Goal: Task Accomplishment & Management: Manage account settings

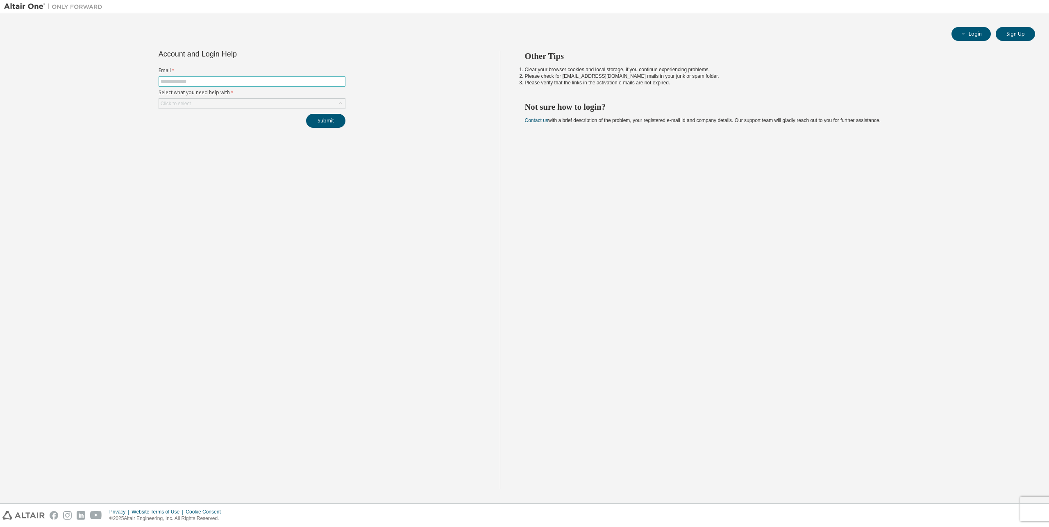
click at [207, 77] on span at bounding box center [252, 81] width 187 height 11
click at [208, 80] on span at bounding box center [252, 81] width 187 height 11
click at [208, 80] on input "text" at bounding box center [252, 81] width 183 height 7
click at [210, 83] on input "text" at bounding box center [252, 81] width 183 height 7
type input "**********"
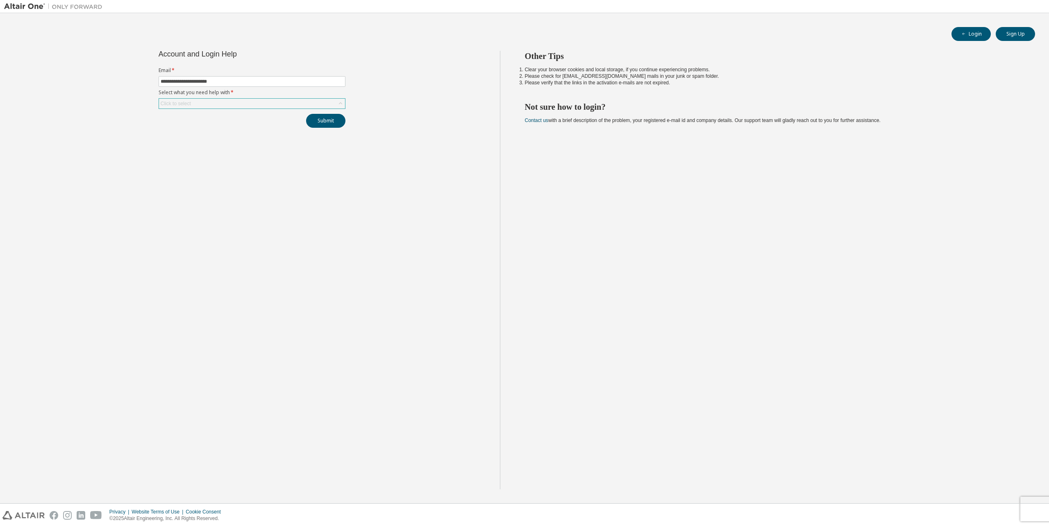
click at [207, 102] on div "Click to select" at bounding box center [252, 104] width 186 height 10
click at [219, 138] on li "My account is locked" at bounding box center [251, 135] width 184 height 11
click at [335, 126] on button "Submit" at bounding box center [325, 121] width 39 height 14
click at [992, 505] on link "Altair support" at bounding box center [994, 504] width 33 height 7
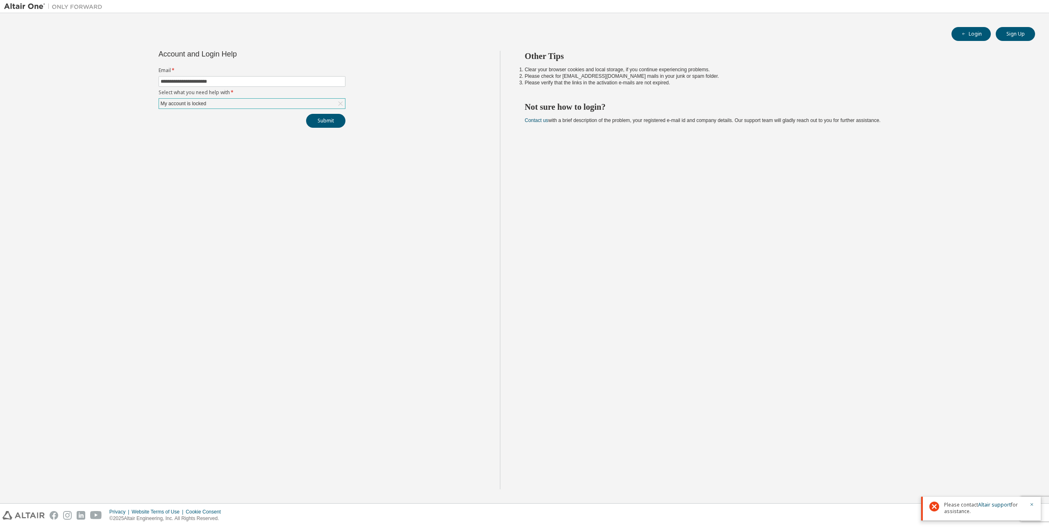
drag, startPoint x: 338, startPoint y: 166, endPoint x: 313, endPoint y: 98, distance: 72.6
click at [338, 161] on div "**********" at bounding box center [252, 270] width 496 height 439
click at [284, 85] on span at bounding box center [252, 81] width 187 height 11
click at [215, 81] on input "text" at bounding box center [252, 81] width 183 height 7
type input "**********"
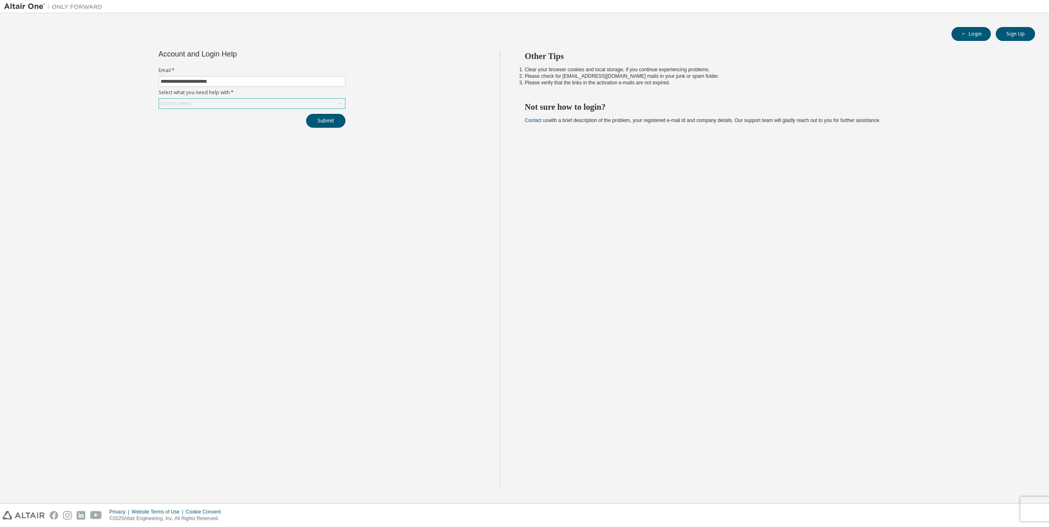
click at [277, 108] on div "Click to select" at bounding box center [252, 104] width 186 height 10
click at [233, 158] on li "I don't know but can't login" at bounding box center [251, 157] width 184 height 11
click at [315, 120] on button "Submit" at bounding box center [325, 121] width 39 height 14
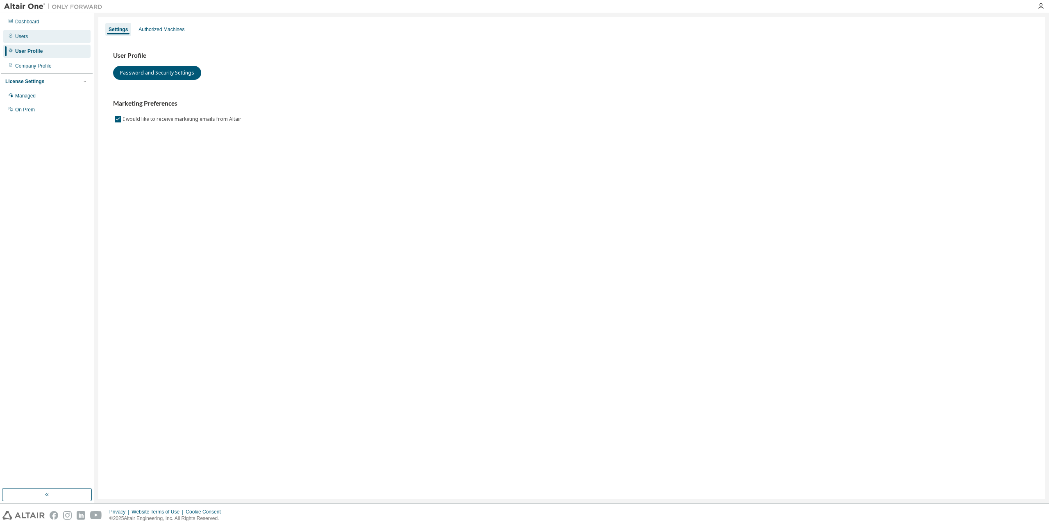
click at [33, 34] on div "Users" at bounding box center [46, 36] width 87 height 13
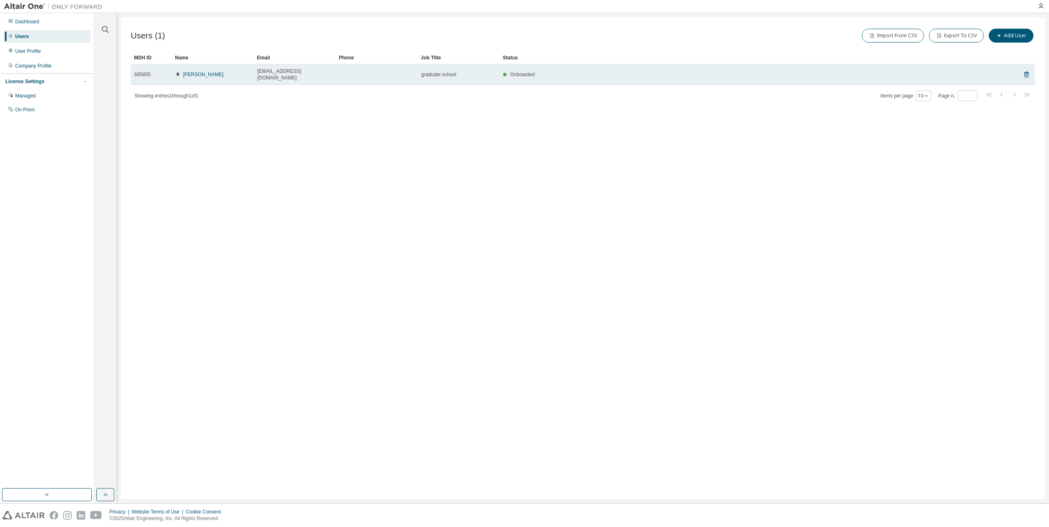
click at [901, 72] on div "Onboarded" at bounding box center [747, 74] width 489 height 7
click at [283, 72] on span "[EMAIL_ADDRESS][DOMAIN_NAME]" at bounding box center [294, 74] width 75 height 13
click at [182, 71] on span "Joonsoo Jang" at bounding box center [199, 74] width 48 height 7
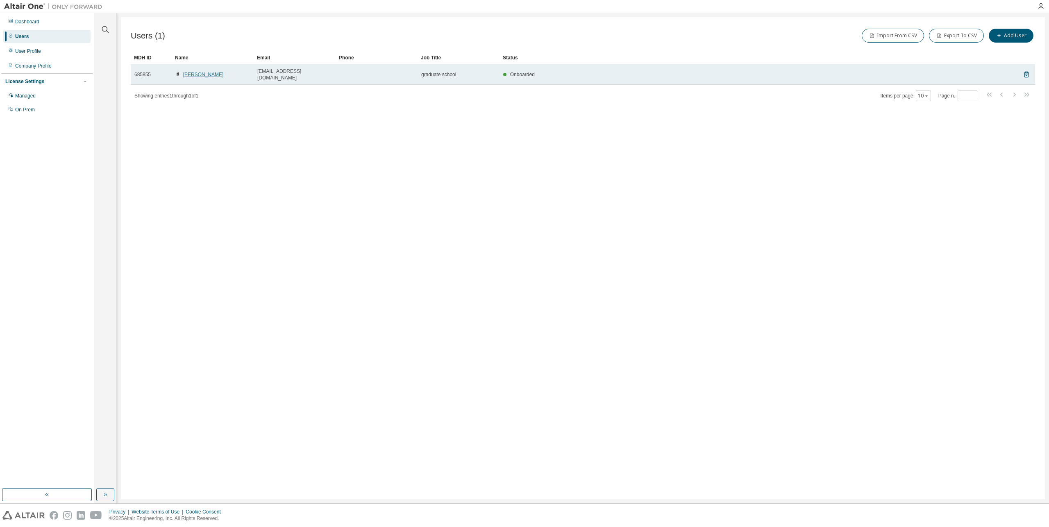
click at [191, 72] on link "Joonsoo Jang" at bounding box center [203, 75] width 41 height 6
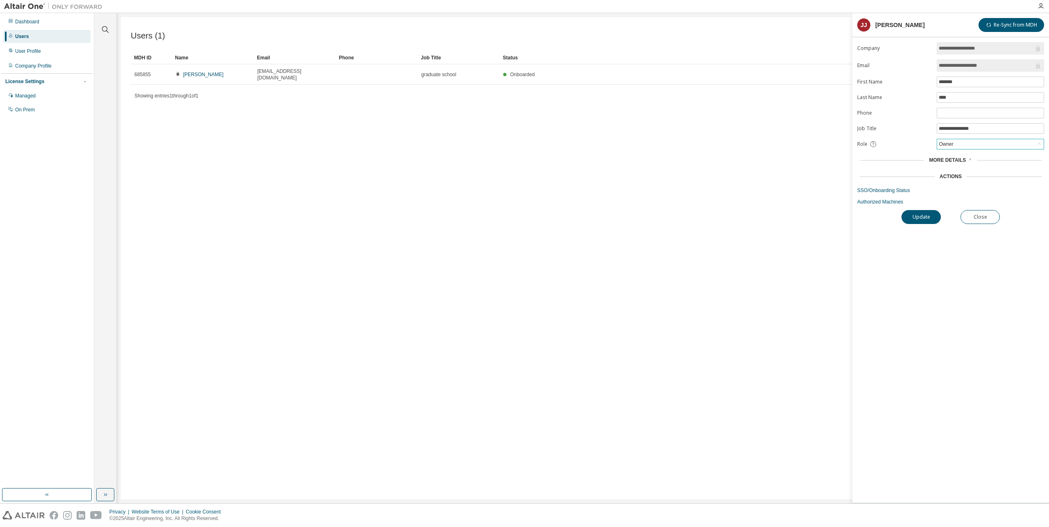
click at [995, 145] on div "Owner" at bounding box center [990, 144] width 107 height 10
click at [1000, 50] on input "**********" at bounding box center [985, 48] width 95 height 8
click at [997, 69] on input "**********" at bounding box center [985, 65] width 95 height 8
click at [956, 159] on span "More Details" at bounding box center [947, 160] width 37 height 6
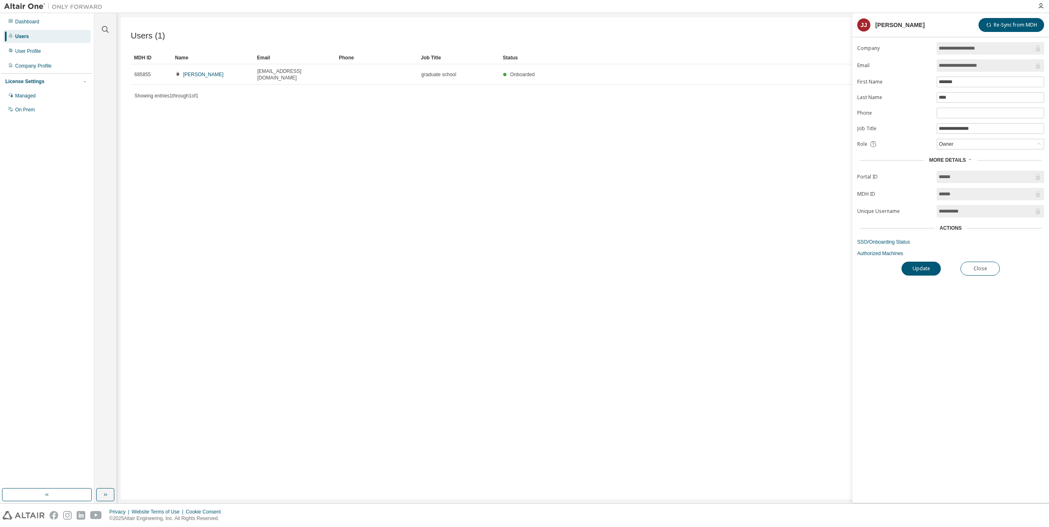
click at [974, 317] on div "**********" at bounding box center [950, 272] width 197 height 461
drag, startPoint x: 1012, startPoint y: 24, endPoint x: 1005, endPoint y: 32, distance: 10.2
click at [1005, 32] on div "**********" at bounding box center [950, 258] width 197 height 490
click at [1006, 30] on button "Re-Sync from MDH" at bounding box center [1011, 25] width 66 height 14
click at [986, 131] on input "**********" at bounding box center [989, 128] width 103 height 7
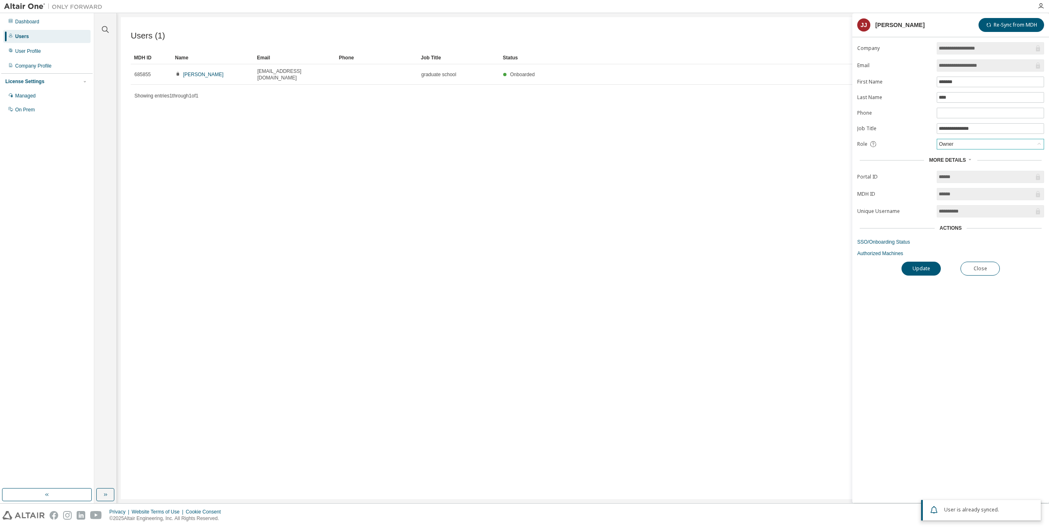
click at [976, 144] on div "Owner" at bounding box center [990, 144] width 107 height 10
click at [860, 140] on form "**********" at bounding box center [950, 149] width 187 height 215
click at [963, 144] on div "Owner" at bounding box center [990, 144] width 107 height 10
click at [961, 177] on li "User" at bounding box center [989, 176] width 105 height 11
click at [810, 159] on div "Users (1) Import From CSV Export To CSV Add User Clear Load Save Save As Field …" at bounding box center [583, 258] width 924 height 482
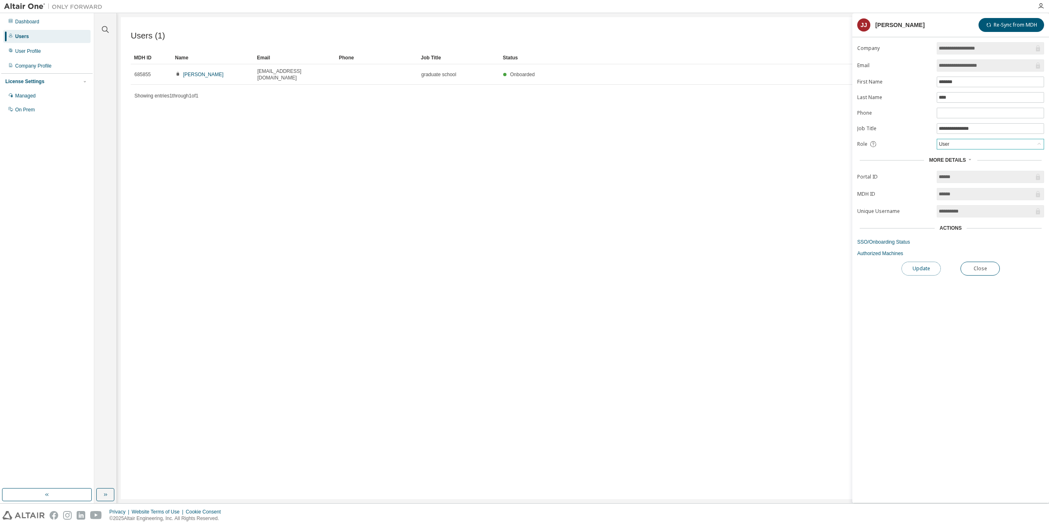
click at [920, 270] on button "Update" at bounding box center [920, 269] width 39 height 14
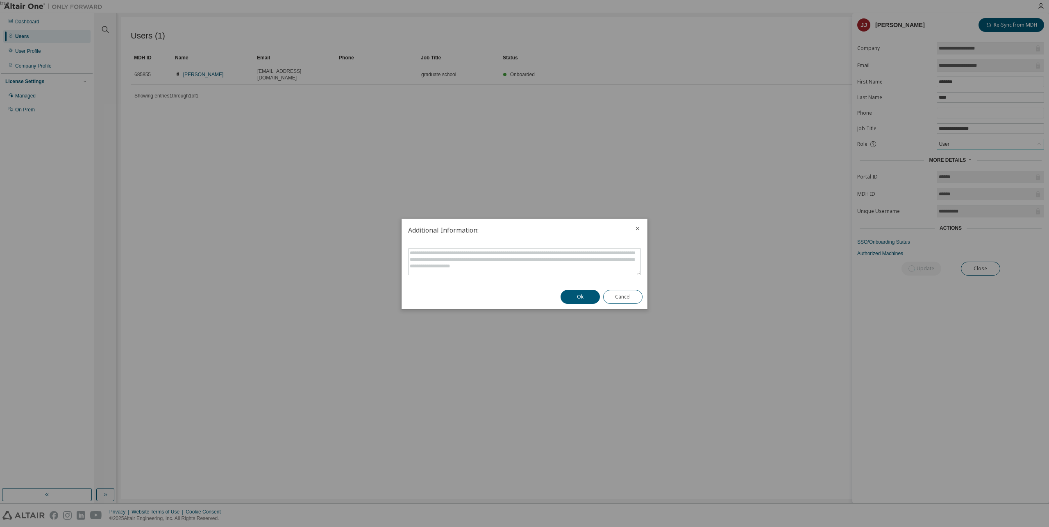
click at [559, 292] on div "Ok Cancel" at bounding box center [601, 297] width 92 height 24
click at [585, 296] on button "Ok" at bounding box center [579, 297] width 39 height 14
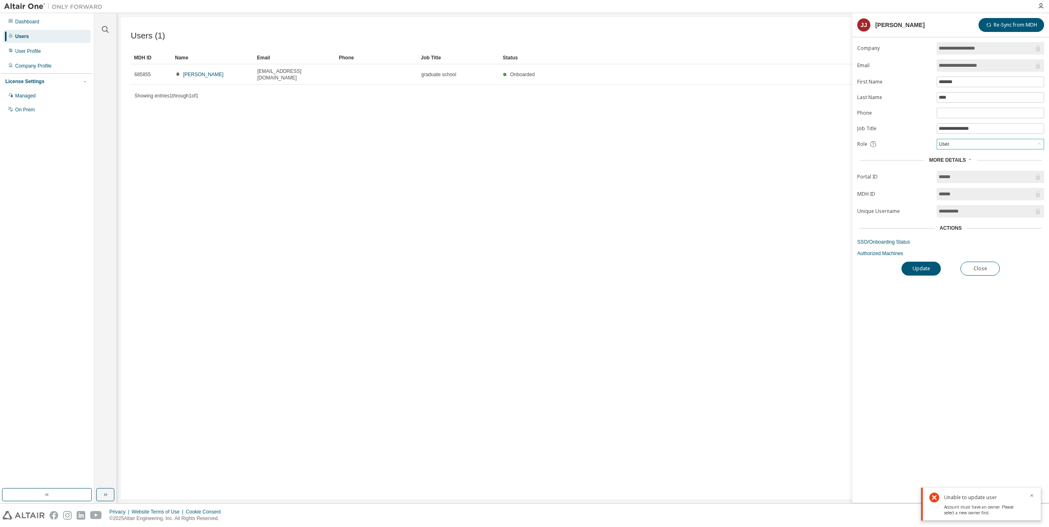
click at [424, 162] on div "Users (1) Import From CSV Export To CSV Add User Clear Load Save Save As Field …" at bounding box center [583, 258] width 924 height 482
click at [1043, 7] on icon "button" at bounding box center [1040, 6] width 7 height 7
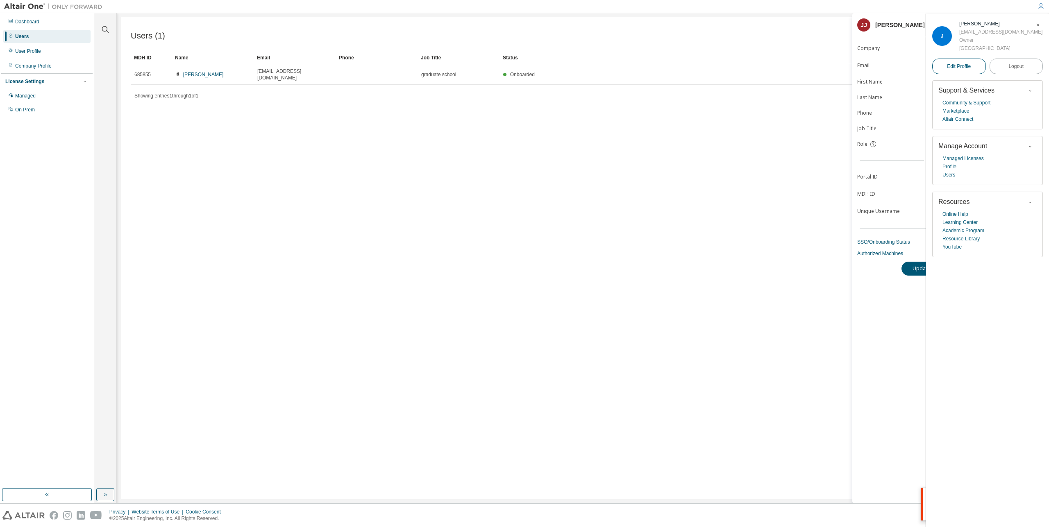
click at [954, 69] on span "Edit Profile" at bounding box center [959, 66] width 24 height 7
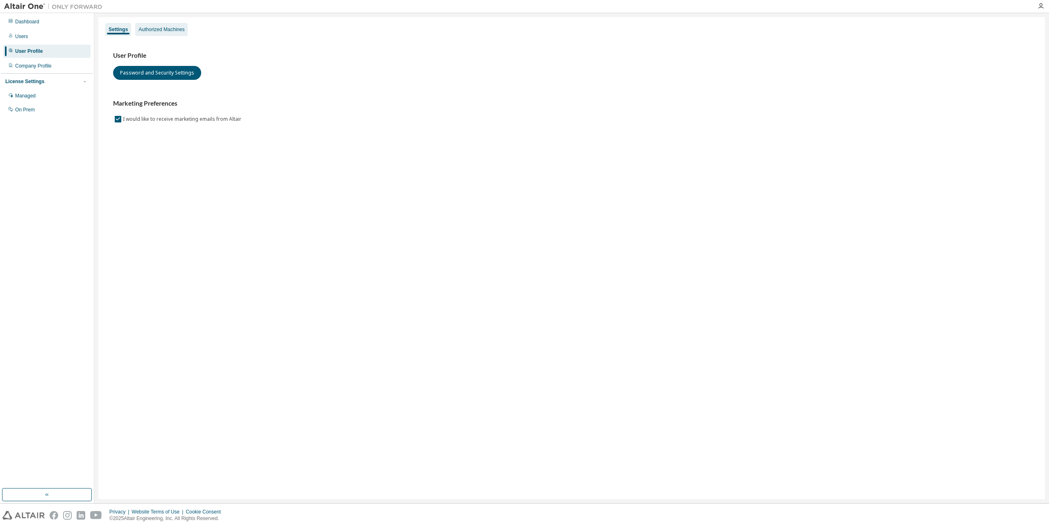
click at [141, 31] on div "Authorized Machines" at bounding box center [161, 29] width 46 height 7
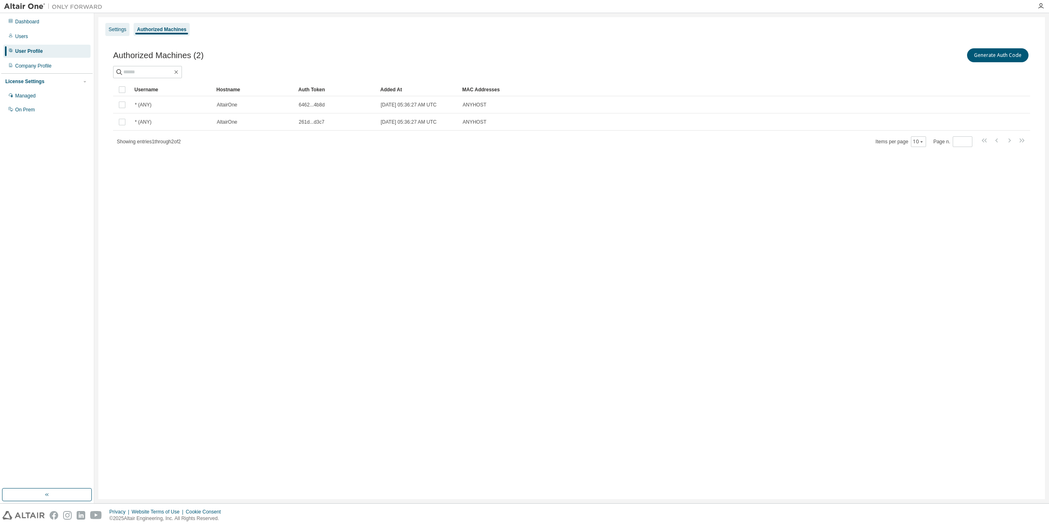
click at [117, 27] on div "Settings" at bounding box center [118, 29] width 18 height 7
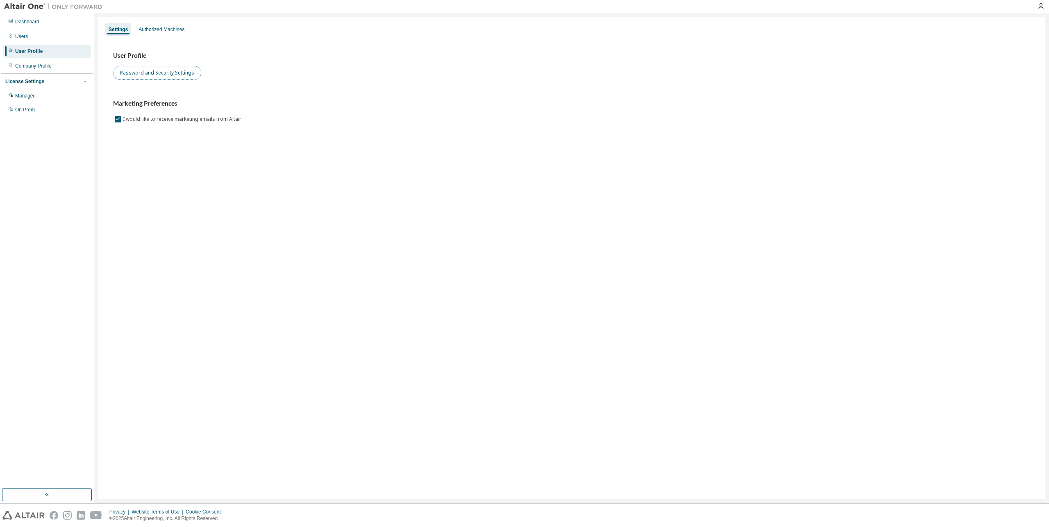
click at [147, 75] on button "Password and Security Settings" at bounding box center [157, 73] width 88 height 14
click at [41, 35] on div "Users" at bounding box center [46, 36] width 87 height 13
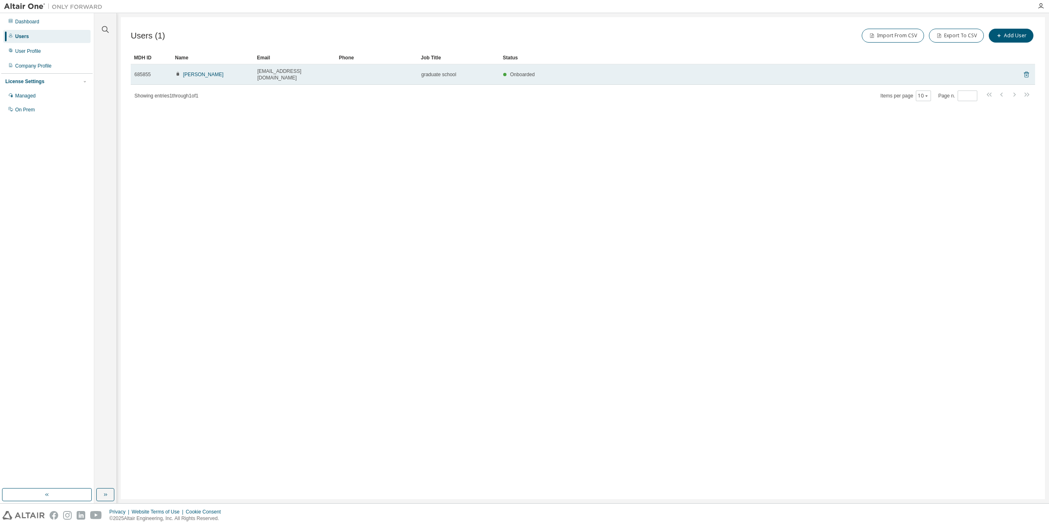
click at [1026, 74] on icon at bounding box center [1026, 75] width 2 height 2
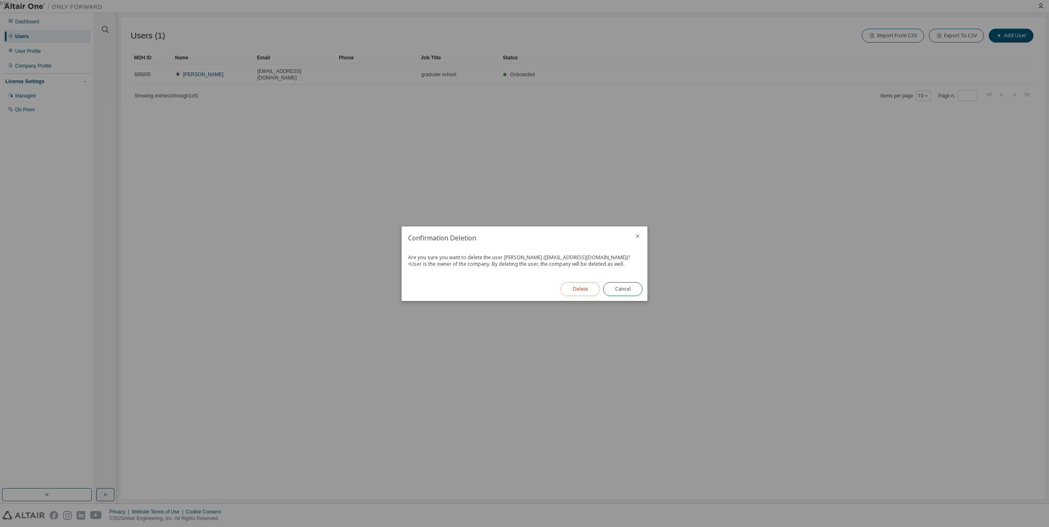
click at [576, 294] on button "Delete" at bounding box center [579, 289] width 39 height 14
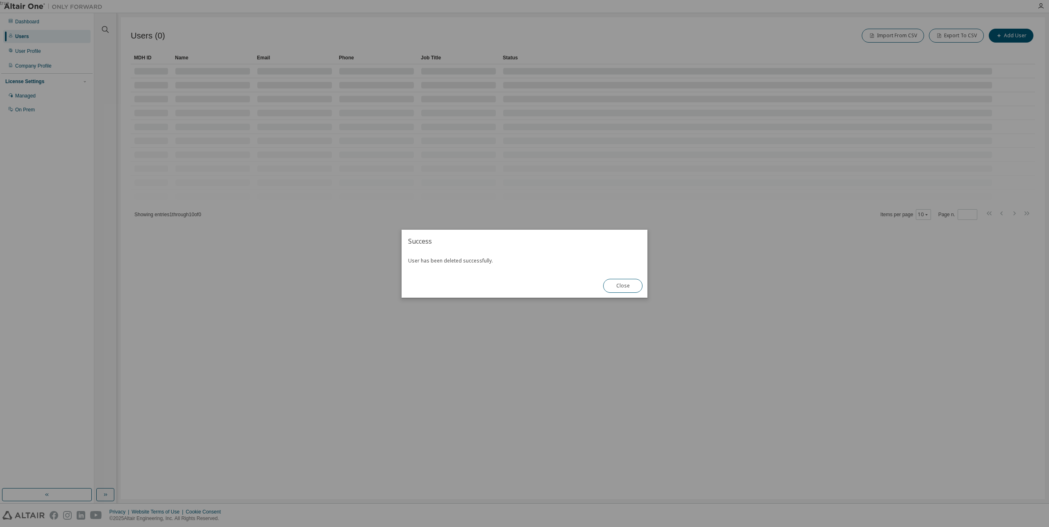
click at [613, 284] on button "Close" at bounding box center [622, 286] width 39 height 14
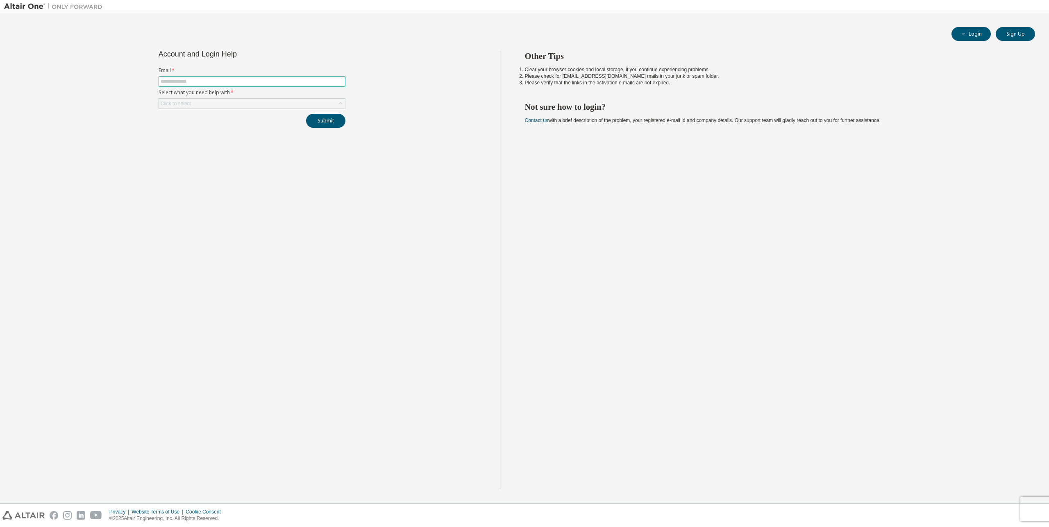
click at [257, 86] on span at bounding box center [252, 81] width 187 height 11
click at [238, 79] on input "text" at bounding box center [252, 81] width 183 height 7
type input "**********"
click at [181, 101] on div "Click to select" at bounding box center [176, 103] width 30 height 7
click at [222, 158] on li "My account is locked" at bounding box center [251, 158] width 184 height 11
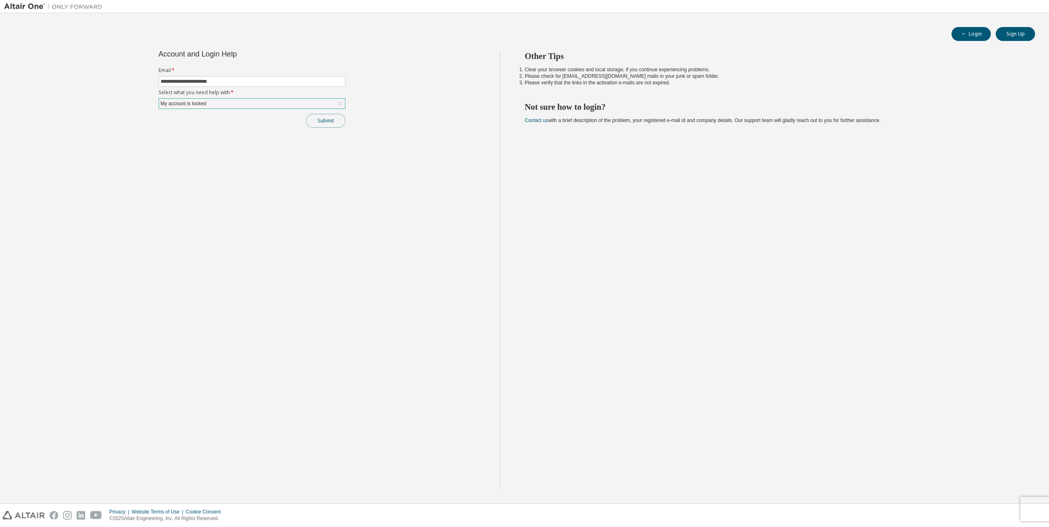
click at [313, 122] on button "Submit" at bounding box center [325, 121] width 39 height 14
click at [996, 507] on link "Altair support" at bounding box center [994, 504] width 33 height 7
drag, startPoint x: 471, startPoint y: 220, endPoint x: 527, endPoint y: 239, distance: 59.1
click at [471, 220] on div "**********" at bounding box center [252, 270] width 496 height 439
click at [991, 508] on link "Altair support" at bounding box center [994, 504] width 33 height 7
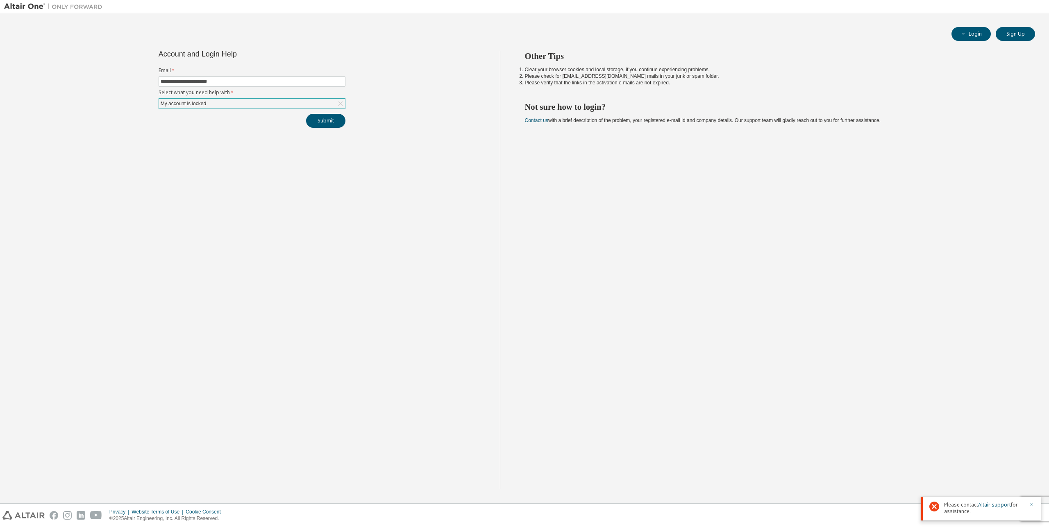
click at [1034, 506] on icon "button" at bounding box center [1031, 504] width 5 height 5
click at [429, 158] on div "**********" at bounding box center [252, 270] width 496 height 439
click at [536, 121] on link "Contact us" at bounding box center [536, 121] width 23 height 6
click at [970, 36] on button "Login" at bounding box center [970, 34] width 39 height 14
